Goal: Task Accomplishment & Management: Manage account settings

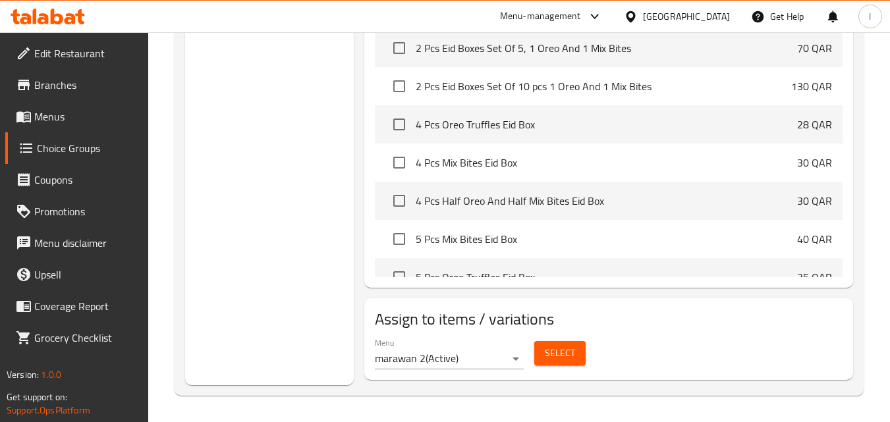
scroll to position [508, 0]
click at [720, 9] on div "[GEOGRAPHIC_DATA]" at bounding box center [686, 16] width 87 height 14
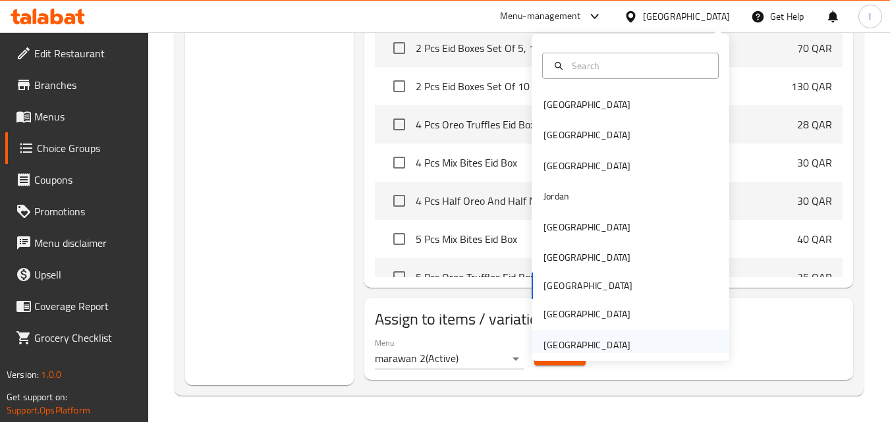
click at [587, 347] on div "[GEOGRAPHIC_DATA]" at bounding box center [587, 345] width 87 height 14
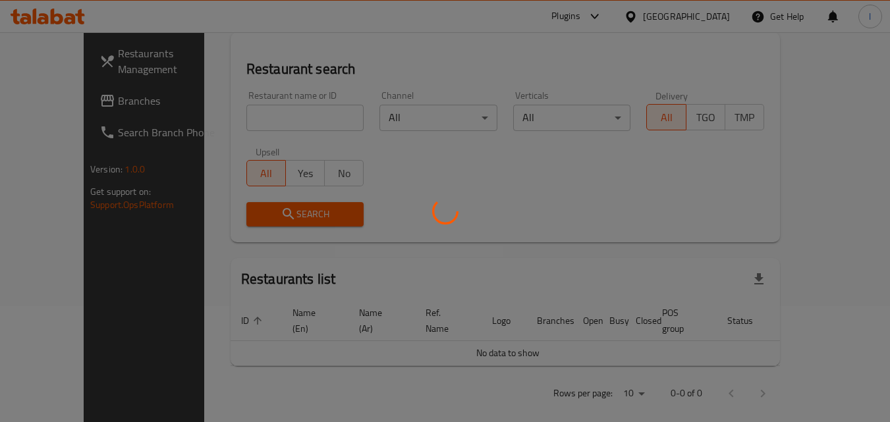
scroll to position [508, 0]
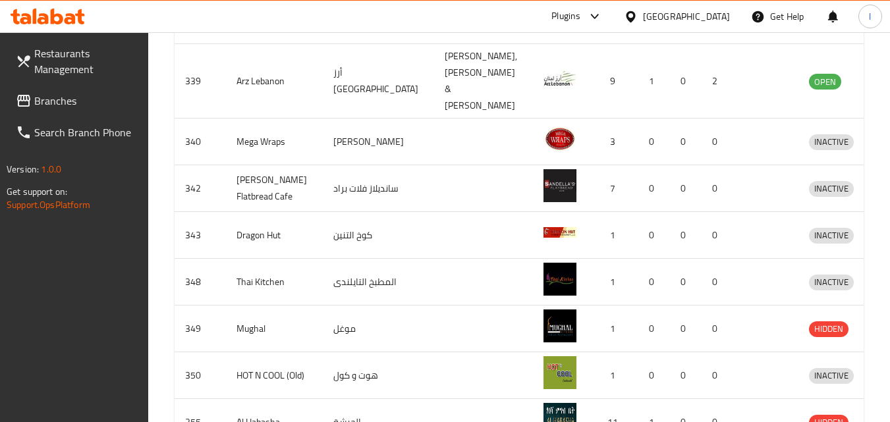
drag, startPoint x: 80, startPoint y: 103, endPoint x: 82, endPoint y: 127, distance: 23.1
click at [80, 103] on span "Branches" at bounding box center [86, 101] width 104 height 16
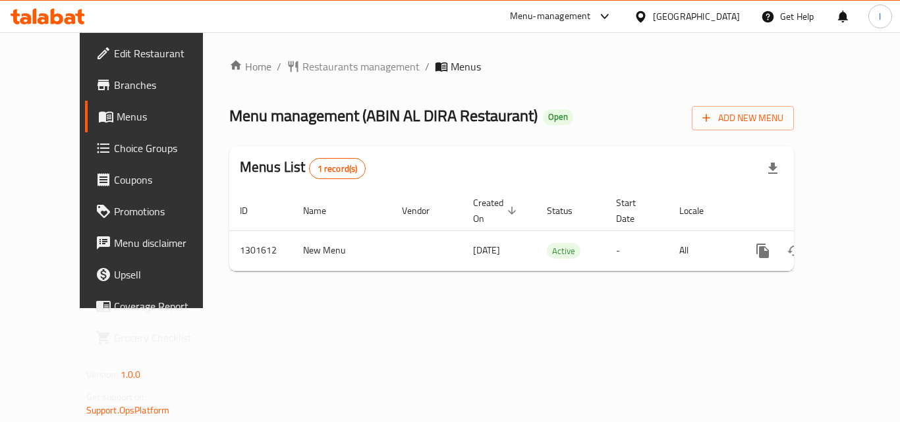
click at [114, 156] on span "Choice Groups" at bounding box center [166, 148] width 105 height 16
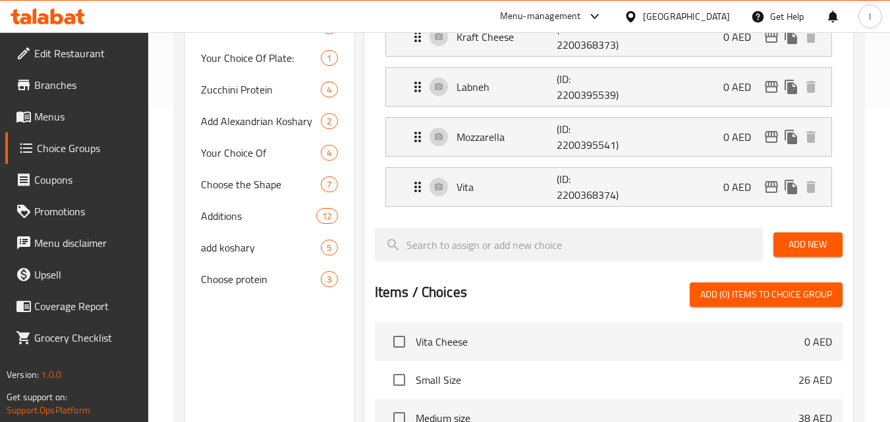
scroll to position [198, 0]
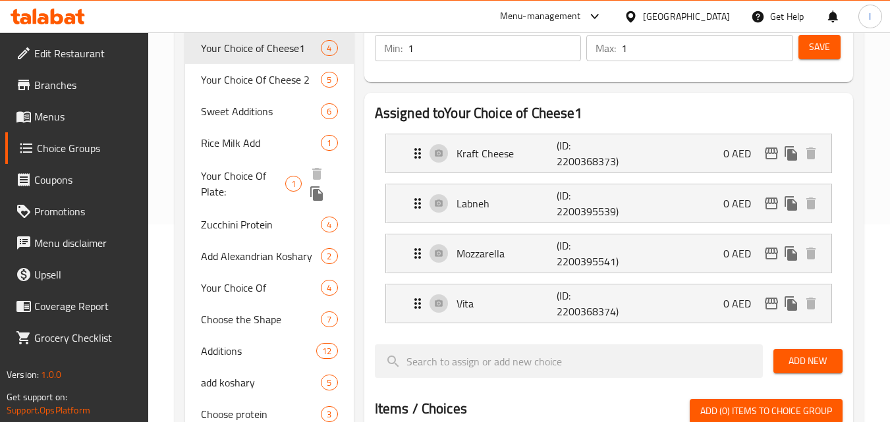
click at [218, 169] on span "Your Choice Of Plate:" at bounding box center [243, 184] width 84 height 32
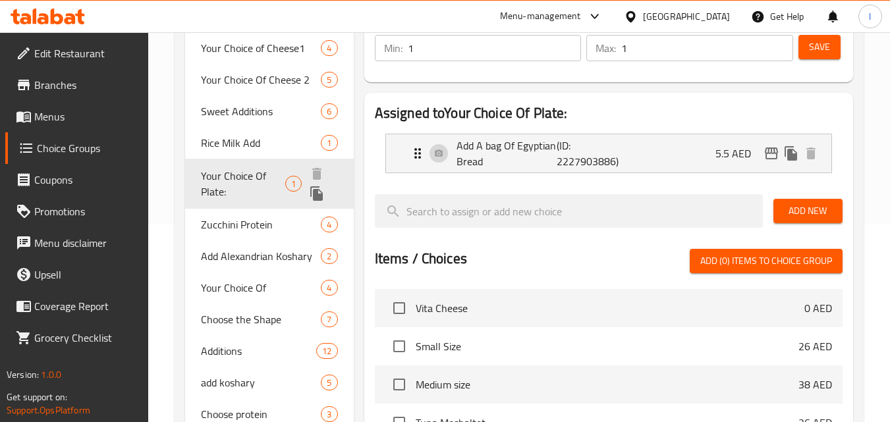
type input "Your Choice Of Plate:"
type input "اختيارك صحون:"
type input "0"
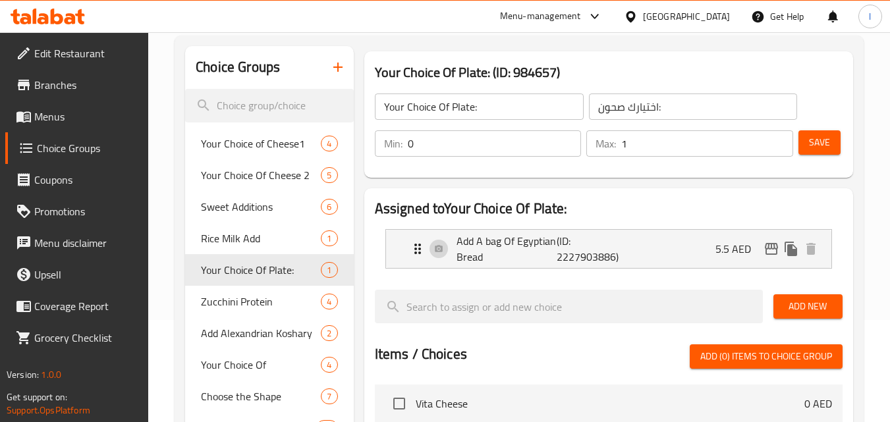
scroll to position [132, 0]
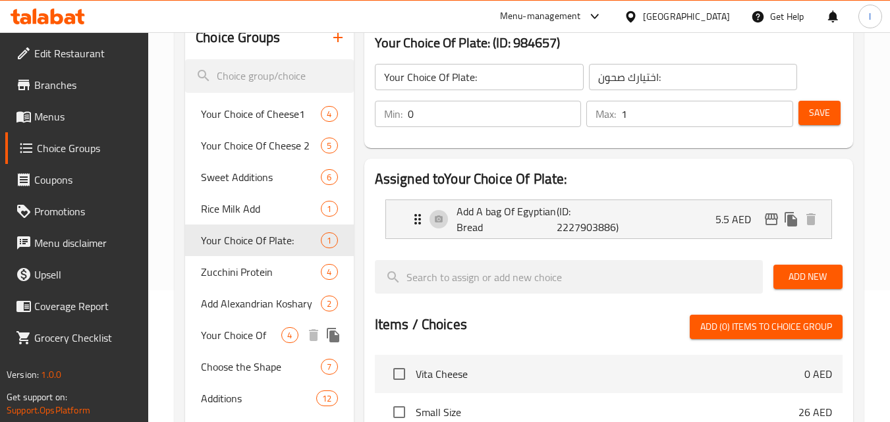
click at [221, 338] on span "Your Choice Of" at bounding box center [241, 335] width 80 height 16
type input "Your Choice Of"
type input "اختيارك من"
type input "1"
